Goal: Navigation & Orientation: Find specific page/section

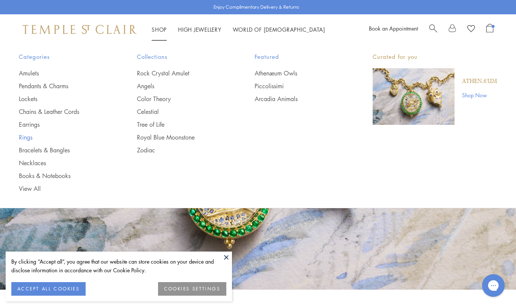
click at [27, 135] on link "Rings" at bounding box center [63, 137] width 88 height 8
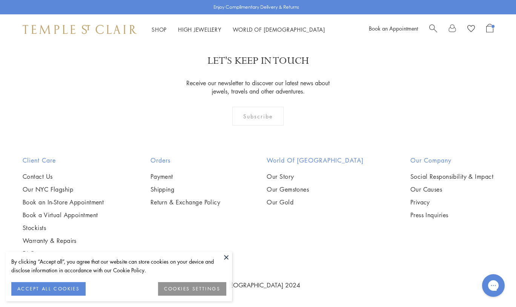
scroll to position [3343, 0]
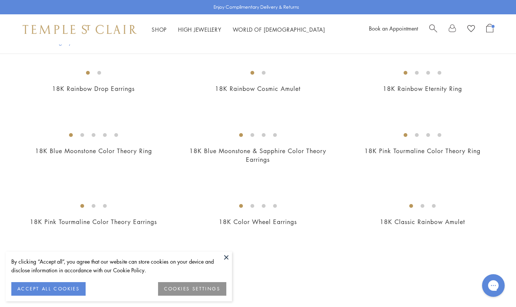
scroll to position [309, 0]
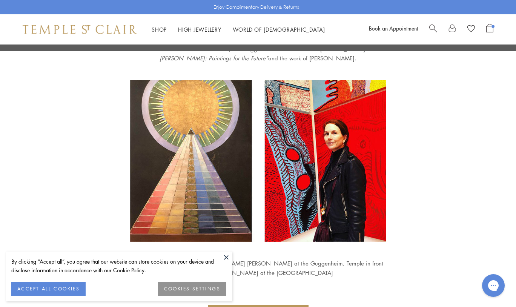
scroll to position [1370, 0]
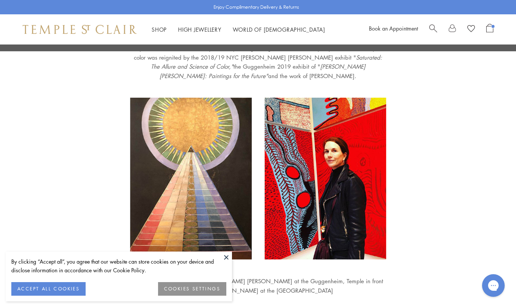
click at [105, 32] on img at bounding box center [80, 29] width 114 height 9
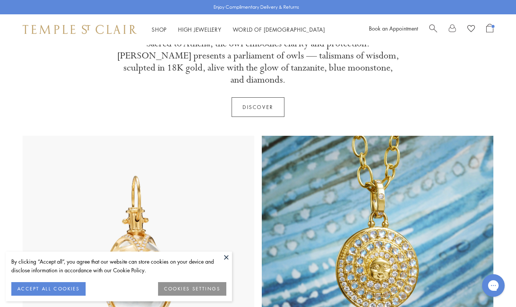
scroll to position [511, 0]
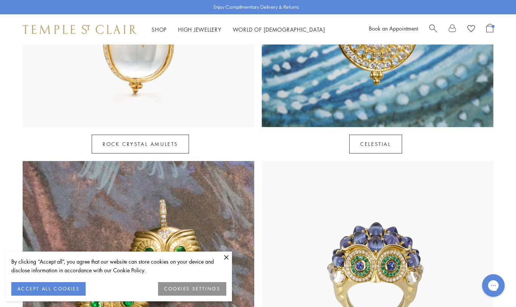
click at [431, 27] on span "Search" at bounding box center [433, 28] width 8 height 8
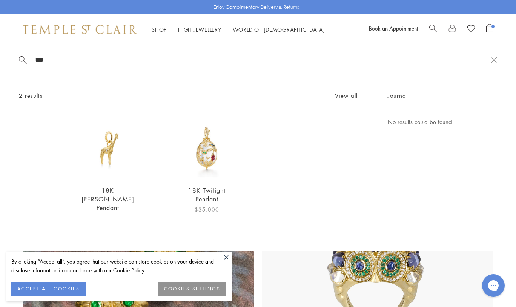
type input "***"
click at [213, 155] on img at bounding box center [207, 148] width 62 height 62
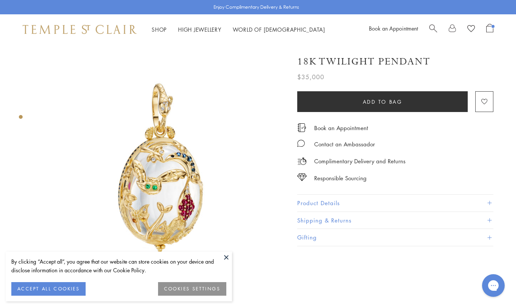
click at [308, 200] on button "Product Details" at bounding box center [395, 203] width 196 height 17
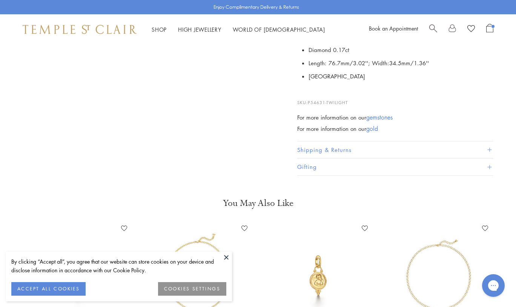
scroll to position [322, 0]
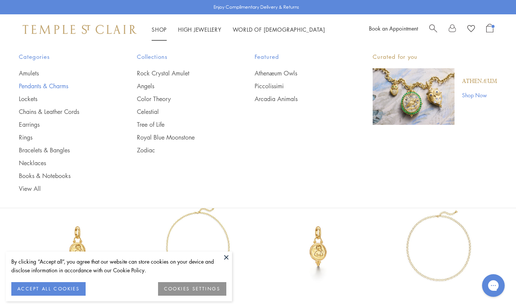
click at [39, 83] on link "Pendants & Charms" at bounding box center [63, 86] width 88 height 8
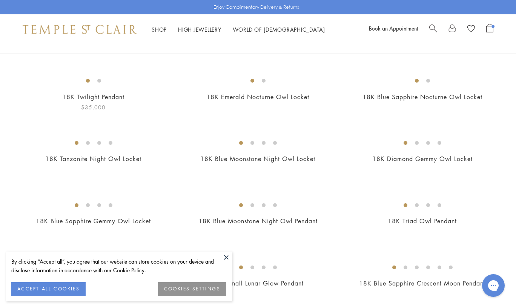
scroll to position [61, 0]
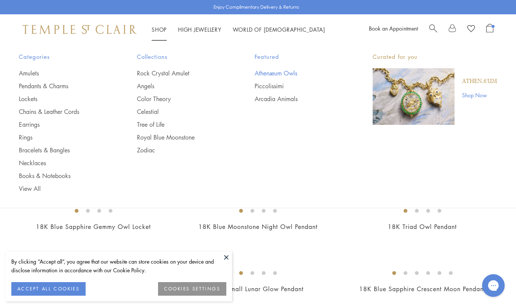
click at [263, 72] on link "Athenæum Owls" at bounding box center [299, 73] width 88 height 8
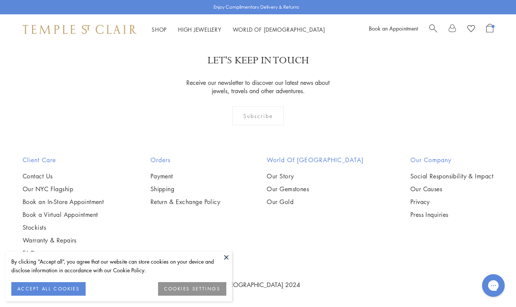
scroll to position [1052, 0]
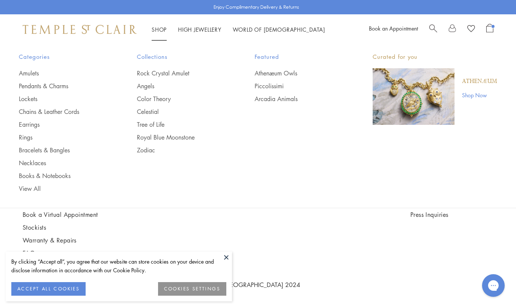
click at [89, 22] on div "Shop Shop Categories Amulets Pendants & Charms Lockets Chains & Leather Cords E…" at bounding box center [258, 29] width 516 height 30
click at [88, 24] on div "Shop Shop Categories Amulets Pendants & Charms Lockets Chains & Leather Cords E…" at bounding box center [258, 29] width 516 height 30
click at [94, 28] on img at bounding box center [80, 29] width 114 height 9
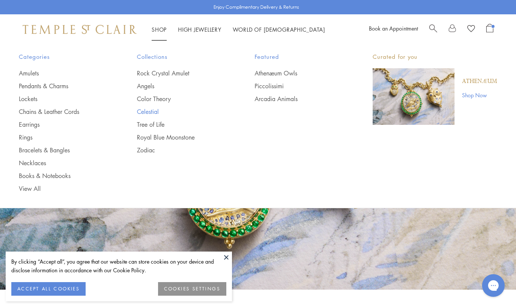
click at [146, 110] on link "Celestial" at bounding box center [181, 112] width 88 height 8
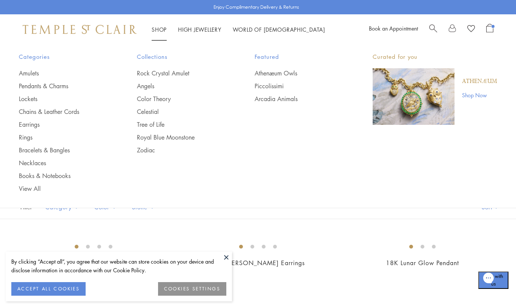
click at [108, 26] on img at bounding box center [80, 29] width 114 height 9
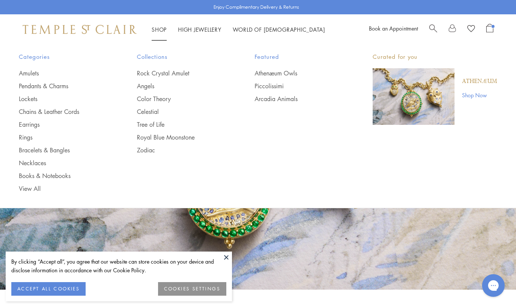
click at [162, 27] on link "Shop Shop" at bounding box center [159, 30] width 15 height 8
click at [32, 71] on link "Amulets" at bounding box center [63, 73] width 88 height 8
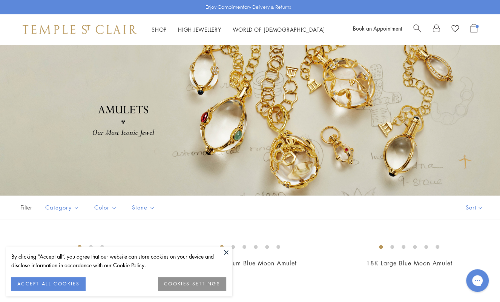
click at [498, 70] on div at bounding box center [250, 120] width 500 height 151
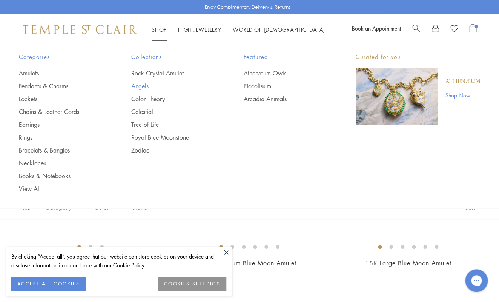
click at [146, 83] on link "Angels" at bounding box center [172, 86] width 82 height 8
click at [146, 100] on link "Color Theory" at bounding box center [172, 99] width 82 height 8
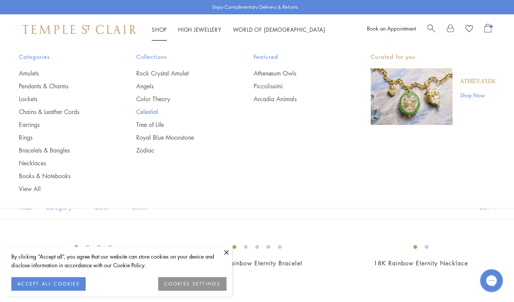
click at [148, 109] on link "Celestial" at bounding box center [179, 112] width 87 height 8
click at [151, 125] on link "Tree of Life" at bounding box center [179, 124] width 87 height 8
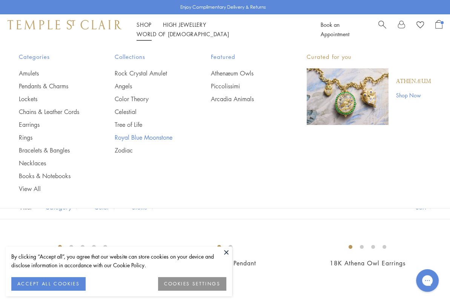
click at [135, 133] on link "Royal Blue Moonstone" at bounding box center [148, 137] width 66 height 8
click at [135, 134] on link "Royal Blue Moonstone" at bounding box center [148, 137] width 66 height 8
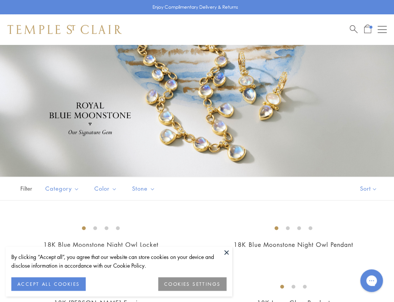
click at [380, 34] on div "Shop Shop Categories Amulets Pendants & Charms Lockets Chains & Leather Cords E…" at bounding box center [197, 29] width 394 height 30
click at [380, 28] on button "Open navigation" at bounding box center [381, 29] width 9 height 9
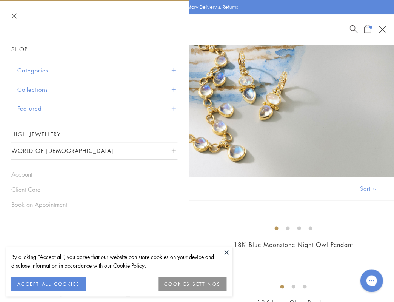
click at [74, 75] on button "Categories" at bounding box center [97, 70] width 160 height 19
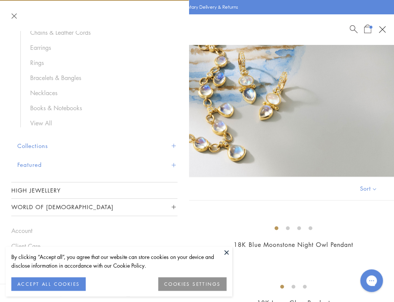
click at [55, 142] on button "Collections" at bounding box center [97, 145] width 160 height 19
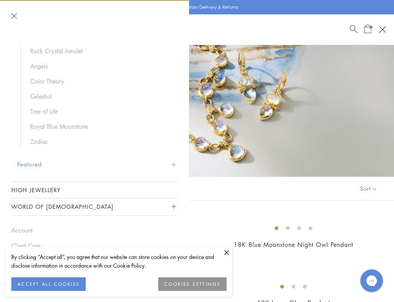
click at [47, 162] on button "Featured" at bounding box center [97, 164] width 160 height 19
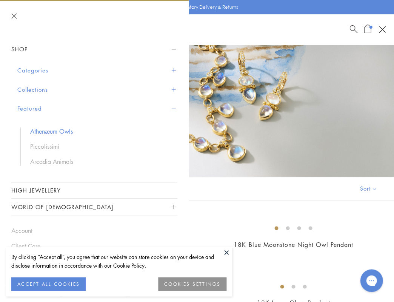
scroll to position [2, 0]
click at [54, 145] on link "Piccolissimi" at bounding box center [100, 145] width 140 height 8
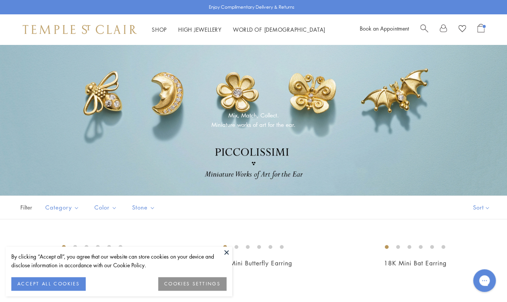
click at [249, 124] on p "Mix, Match, Collect. Miniature works of art for the ear." at bounding box center [253, 120] width 84 height 19
click at [249, 132] on div "Mix, Match, Collect. Miniature works of art for the ear." at bounding box center [253, 119] width 84 height 49
drag, startPoint x: 292, startPoint y: 126, endPoint x: 195, endPoint y: 104, distance: 99.8
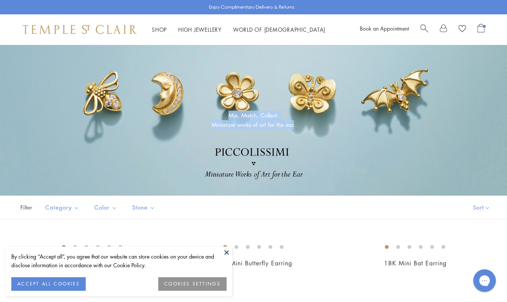
click at [196, 103] on header "Mix, Match, Collect. Miniature works of art for the ear." at bounding box center [253, 120] width 507 height 151
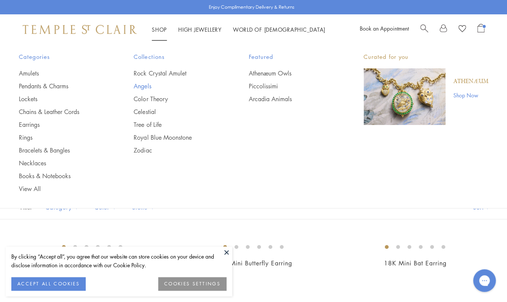
click at [145, 85] on link "Angels" at bounding box center [176, 86] width 85 height 8
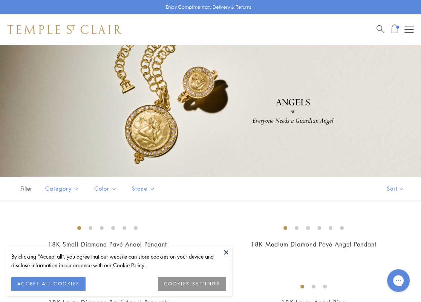
click at [408, 29] on button "Open navigation" at bounding box center [409, 29] width 9 height 9
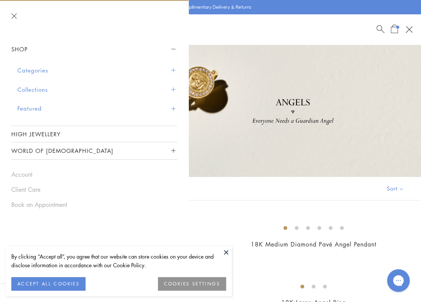
click at [89, 71] on button "Categories" at bounding box center [97, 70] width 160 height 19
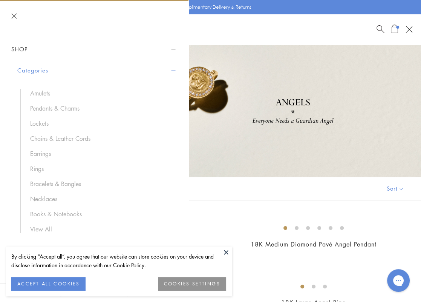
scroll to position [60, 0]
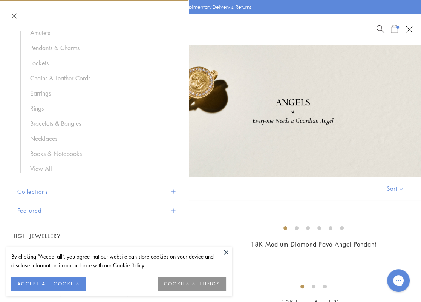
click at [39, 191] on button "Collections" at bounding box center [97, 191] width 160 height 19
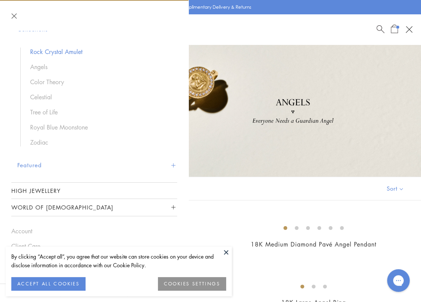
click at [63, 51] on link "Rock Crystal Amulet" at bounding box center [100, 52] width 140 height 8
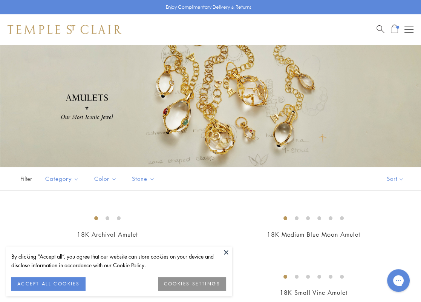
scroll to position [9, 0]
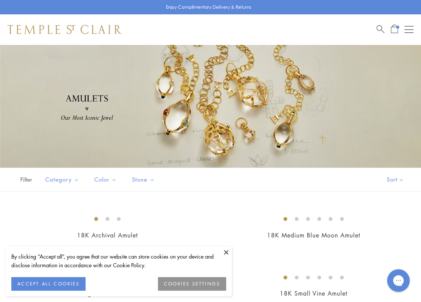
click at [409, 29] on div "Open navigation" at bounding box center [409, 29] width 9 height 0
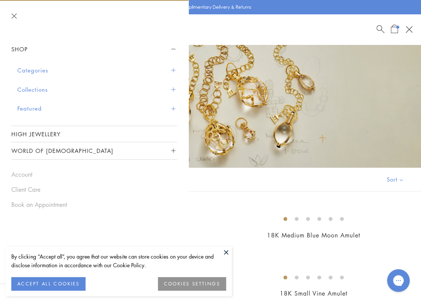
click at [89, 67] on button "Categories" at bounding box center [97, 70] width 160 height 19
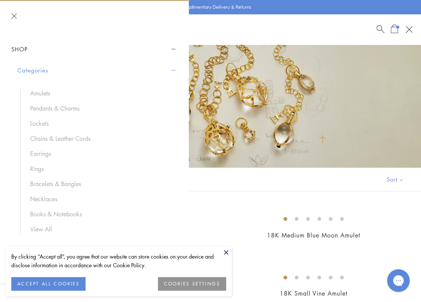
click at [59, 68] on button "Categories" at bounding box center [97, 70] width 160 height 19
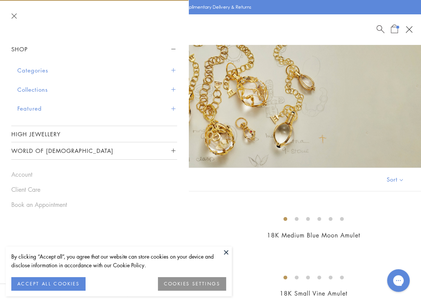
click at [55, 84] on button "Collections" at bounding box center [97, 89] width 160 height 19
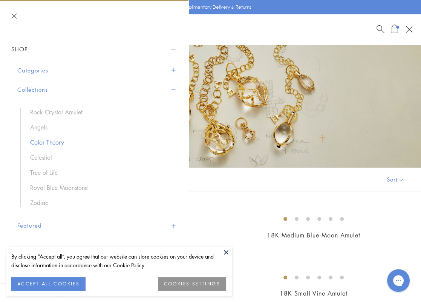
click at [44, 138] on link "Color Theory" at bounding box center [100, 142] width 140 height 8
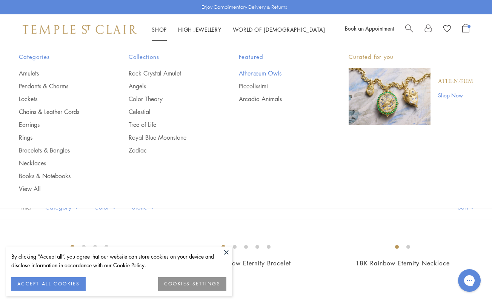
click at [256, 72] on link "Athenæum Owls" at bounding box center [279, 73] width 80 height 8
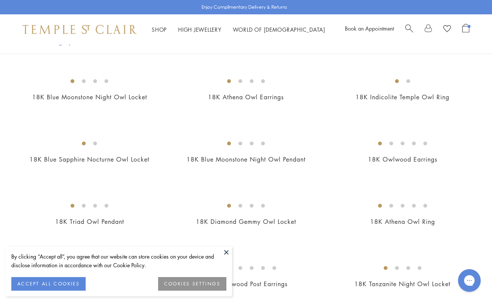
scroll to position [228, 0]
click at [115, 33] on img at bounding box center [80, 29] width 114 height 9
